Goal: Information Seeking & Learning: Learn about a topic

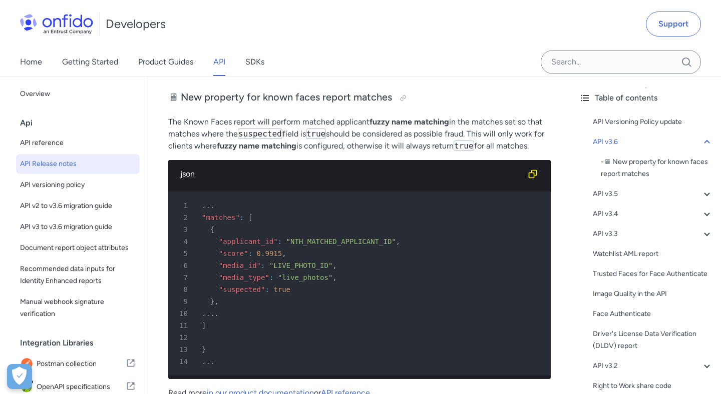
scroll to position [236, 0]
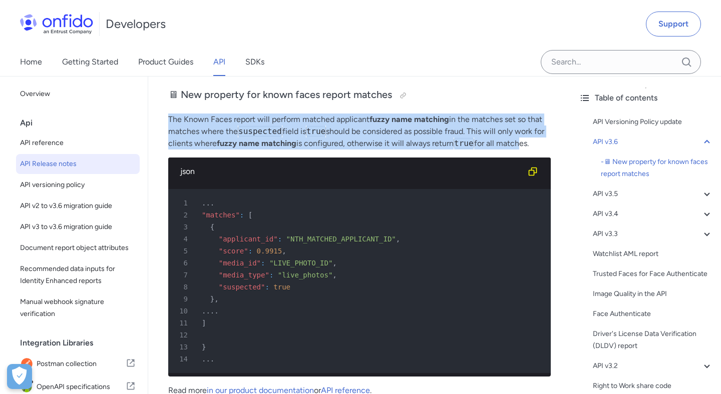
drag, startPoint x: 166, startPoint y: 117, endPoint x: 530, endPoint y: 139, distance: 365.0
drag, startPoint x: 545, startPoint y: 146, endPoint x: 169, endPoint y: 120, distance: 377.1
click at [169, 120] on p "The Known Faces report will perform matched applicant fuzzy name matching in th…" at bounding box center [359, 132] width 382 height 36
click at [168, 115] on p "The Known Faces report will perform matched applicant fuzzy name matching in th…" at bounding box center [359, 132] width 382 height 36
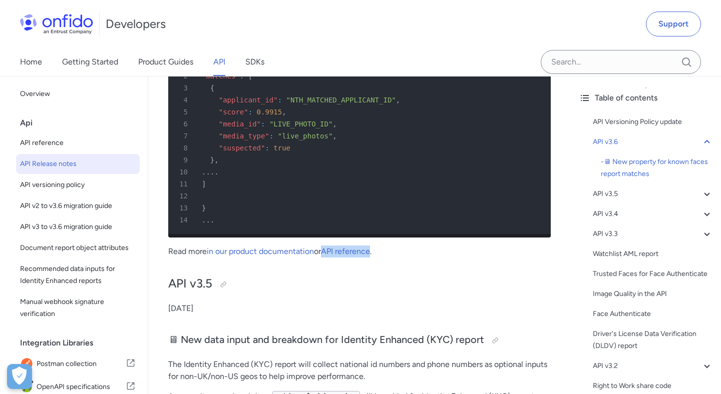
scroll to position [373, 0]
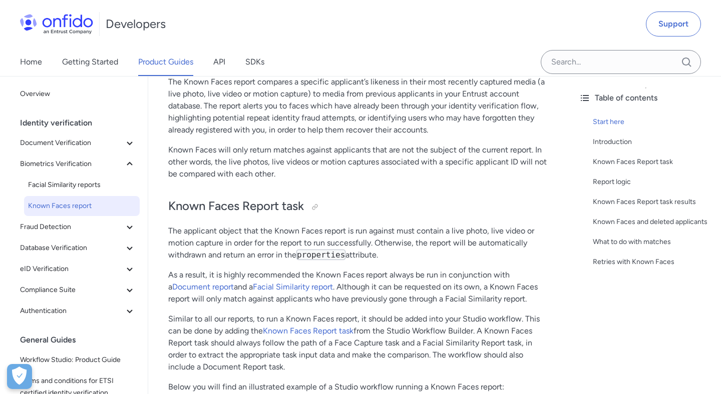
scroll to position [186, 0]
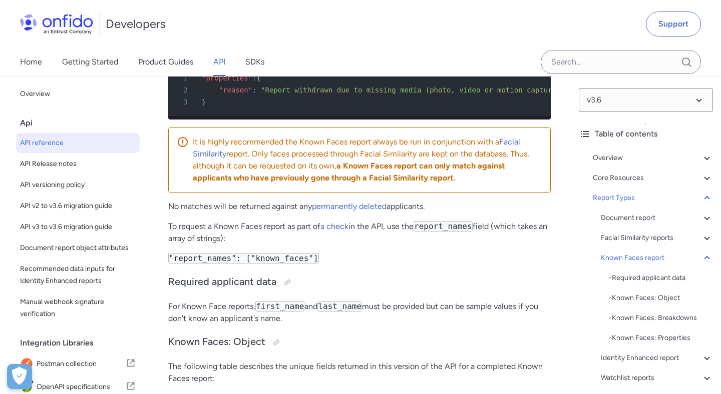
scroll to position [68896, 0]
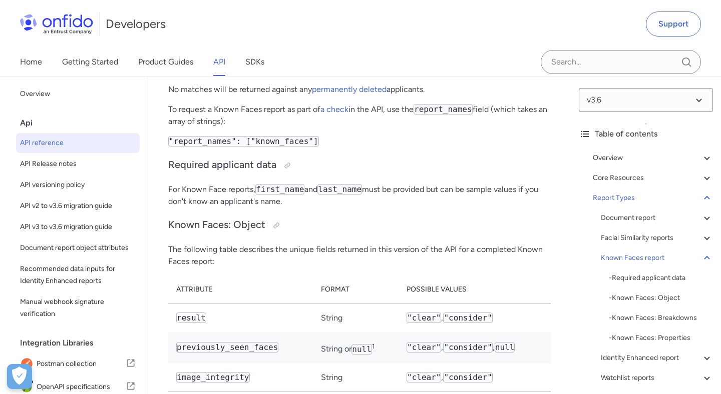
click at [281, 147] on code ""report_names": ["known_faces"]" at bounding box center [243, 141] width 151 height 11
copy code "known_faces"
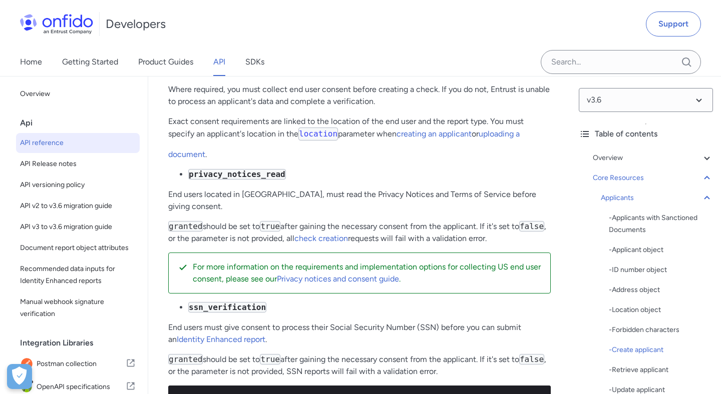
scroll to position [15603, 0]
